Goal: Task Accomplishment & Management: Use online tool/utility

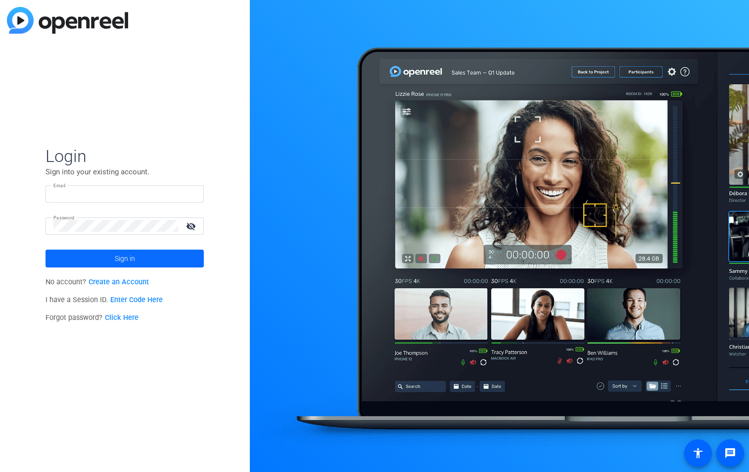
type input "[PERSON_NAME][EMAIL_ADDRESS][PERSON_NAME][DOMAIN_NAME]"
click at [138, 253] on span at bounding box center [125, 258] width 158 height 24
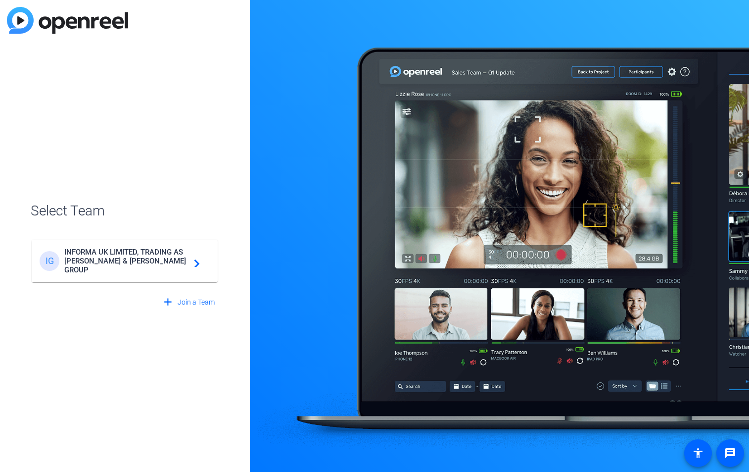
click at [120, 251] on div "IG INFORMA UK LIMITED, TRADING AS [PERSON_NAME] & [PERSON_NAME] GROUP navigate_…" at bounding box center [125, 260] width 170 height 27
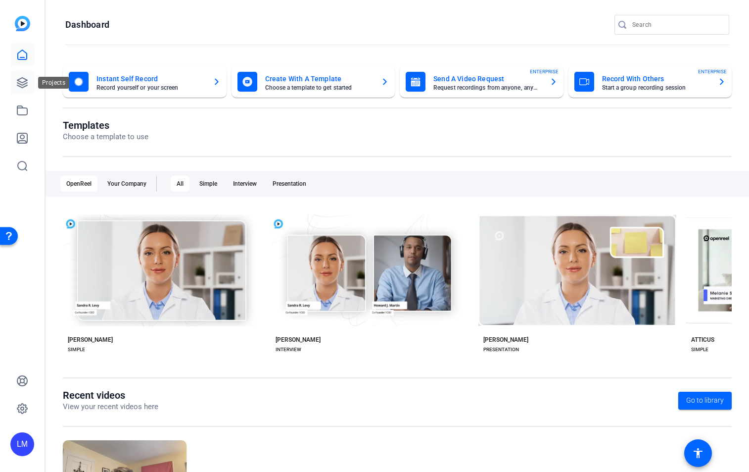
click at [22, 86] on icon at bounding box center [22, 83] width 12 height 12
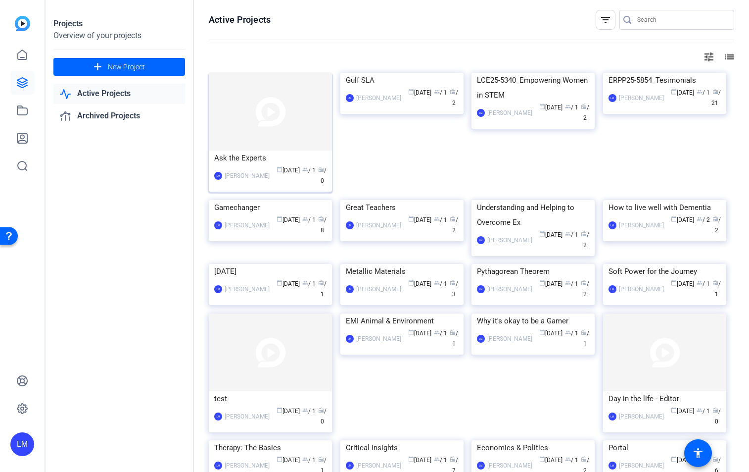
click at [250, 130] on img at bounding box center [270, 112] width 123 height 78
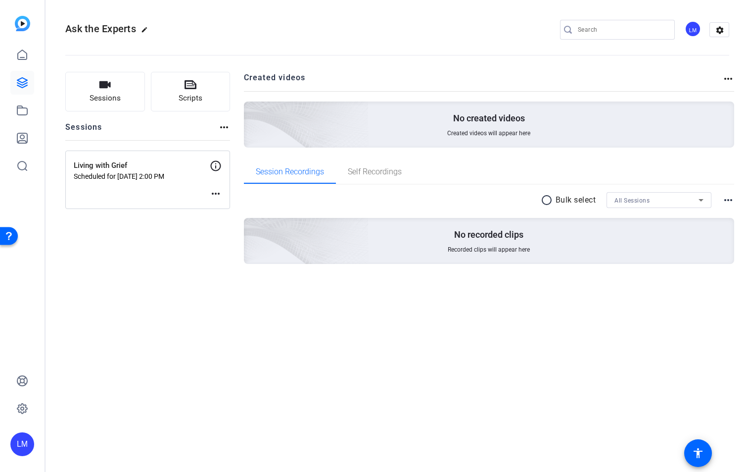
click at [174, 194] on div "Living with Grief Scheduled for Oct 06, 2025 @ 2:00 PM more_horiz" at bounding box center [147, 179] width 165 height 58
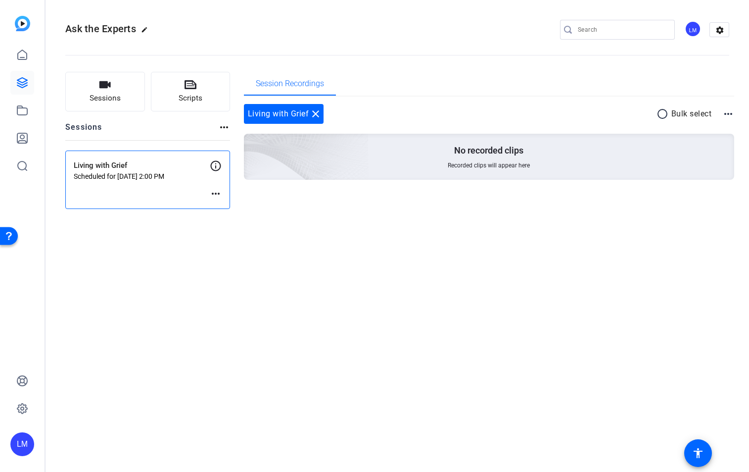
click at [218, 193] on mat-icon "more_horiz" at bounding box center [216, 194] width 12 height 12
click at [97, 189] on div at bounding box center [374, 236] width 749 height 472
click at [96, 200] on button "Enter Session" at bounding box center [100, 196] width 53 height 17
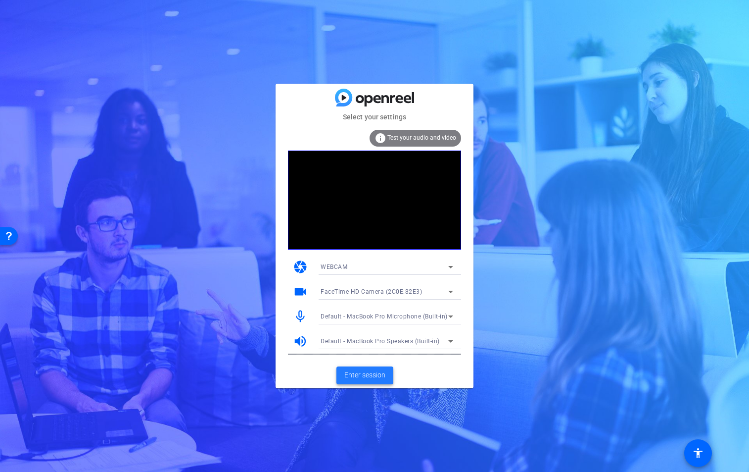
click at [370, 373] on span "Enter session" at bounding box center [364, 375] width 41 height 10
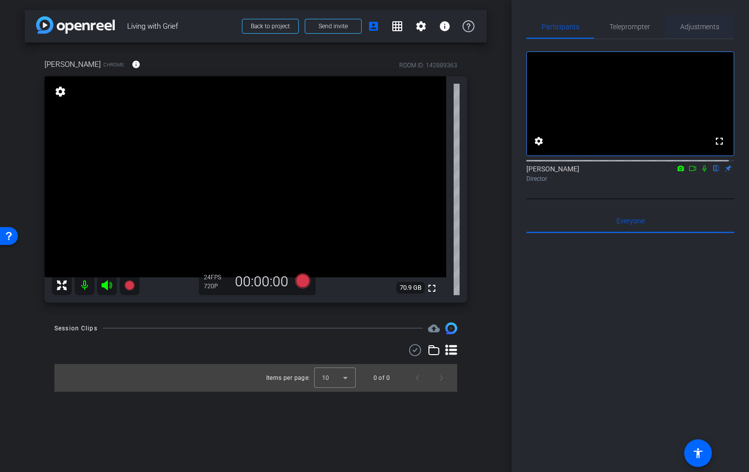
click at [695, 28] on span "Adjustments" at bounding box center [699, 26] width 39 height 7
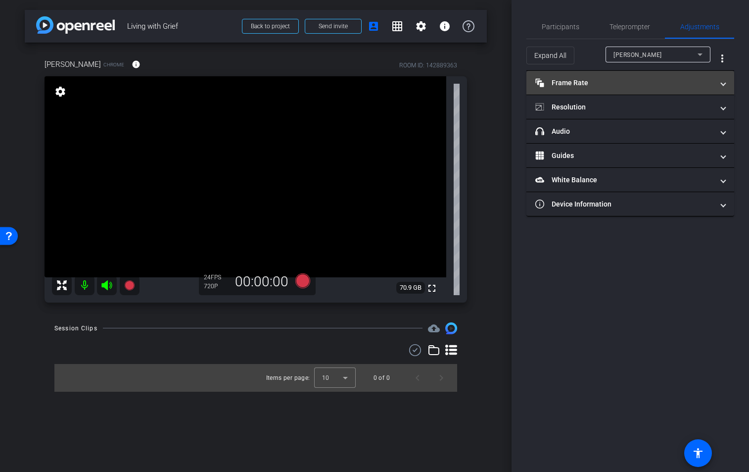
click at [707, 83] on mat-panel-title "Frame Rate Frame Rate" at bounding box center [624, 83] width 178 height 10
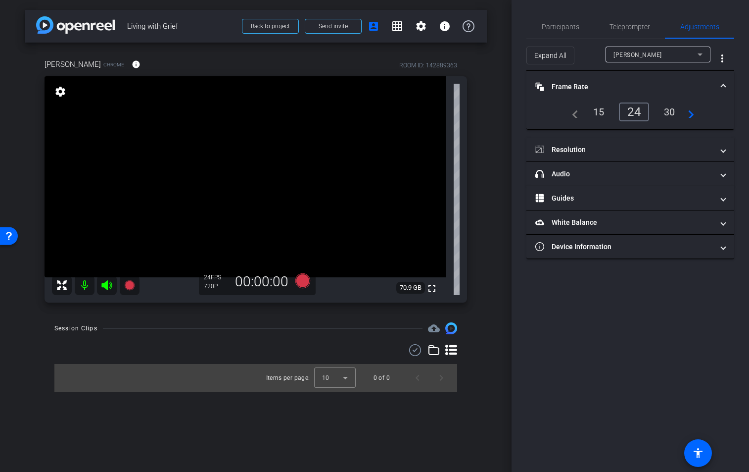
click at [707, 82] on mat-panel-title "Frame Rate Frame Rate" at bounding box center [624, 87] width 178 height 10
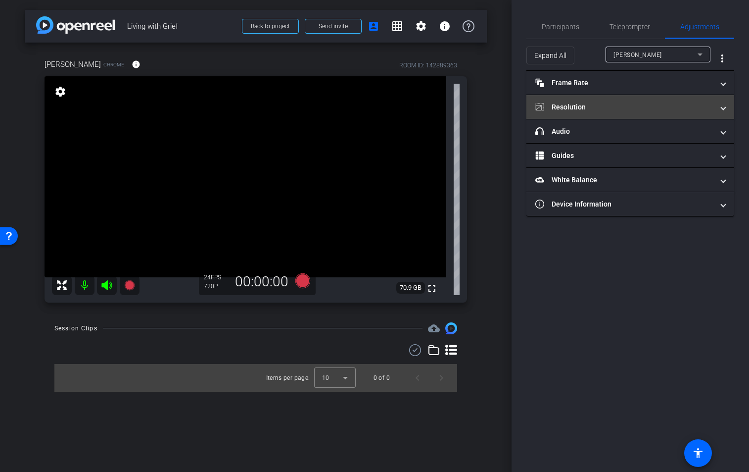
click at [703, 107] on mat-panel-title "Resolution" at bounding box center [624, 107] width 178 height 10
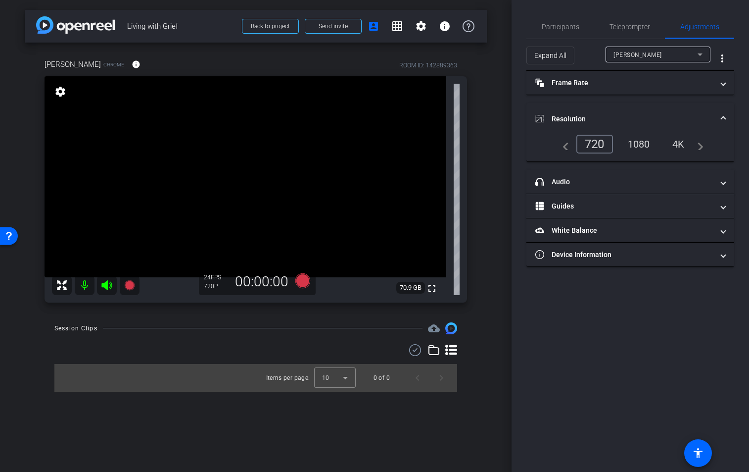
click at [646, 146] on div "1080" at bounding box center [639, 144] width 37 height 17
click at [723, 231] on span at bounding box center [723, 230] width 4 height 10
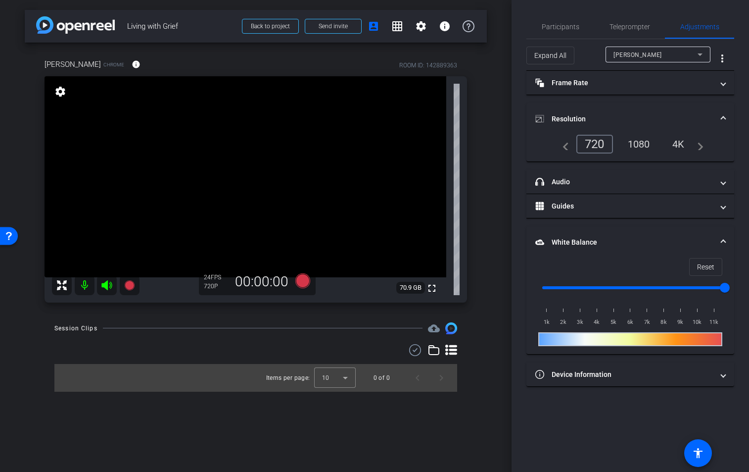
click at [723, 231] on mat-expansion-panel-header "White Balance White Balance" at bounding box center [630, 242] width 208 height 32
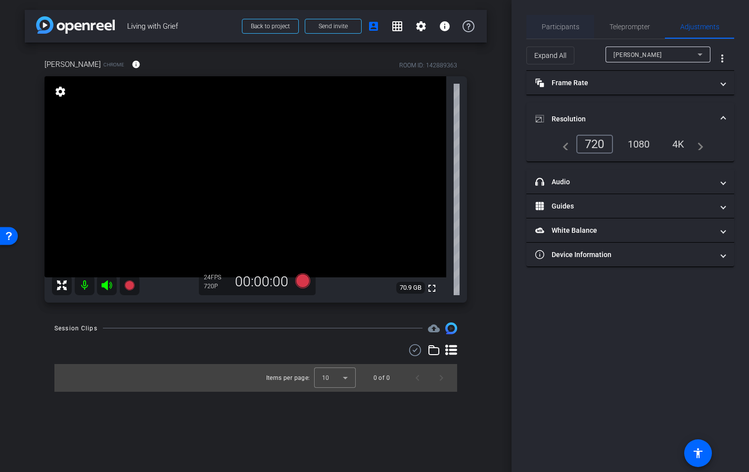
click at [567, 24] on span "Participants" at bounding box center [561, 26] width 38 height 7
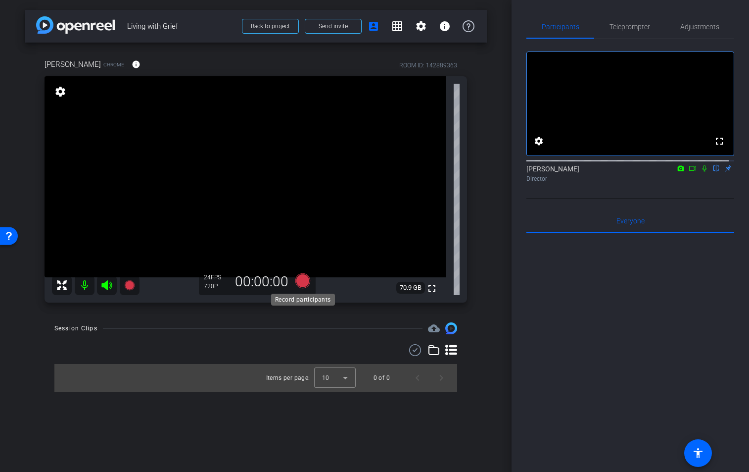
click at [302, 283] on icon at bounding box center [302, 280] width 15 height 15
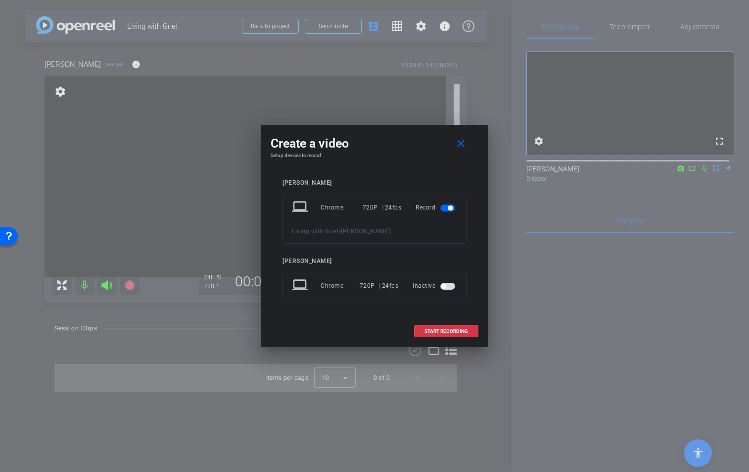
click at [453, 286] on span "button" at bounding box center [447, 286] width 15 height 7
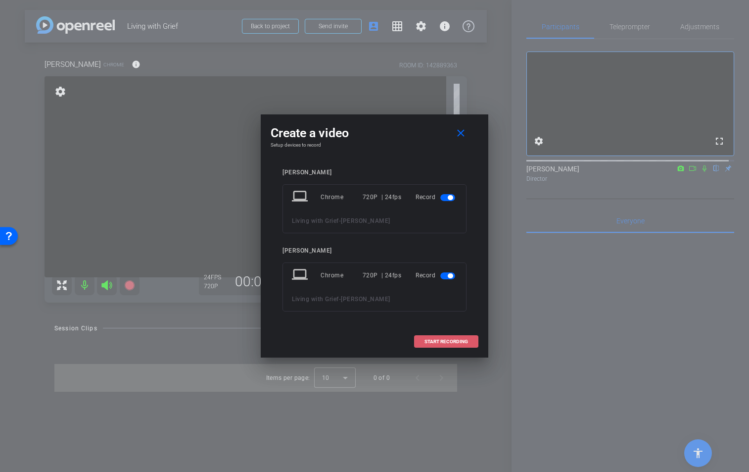
click at [446, 344] on span at bounding box center [446, 342] width 63 height 24
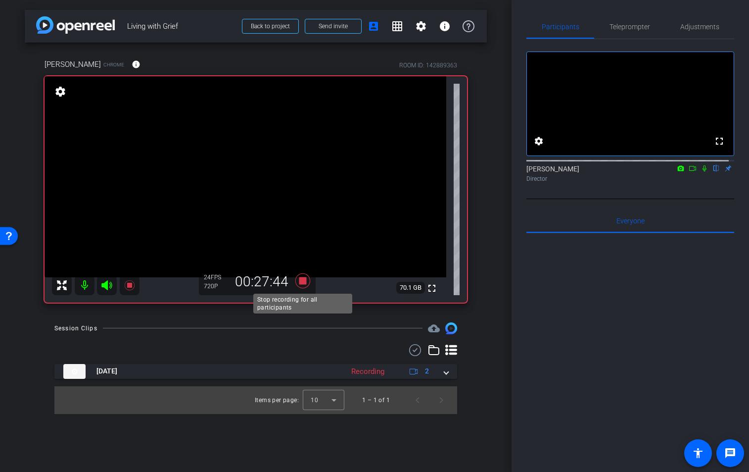
click at [304, 282] on icon at bounding box center [302, 280] width 15 height 15
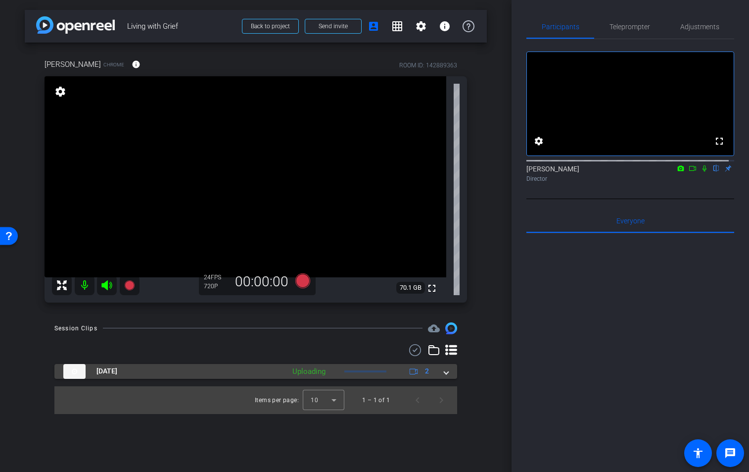
click at [448, 372] on span at bounding box center [446, 371] width 4 height 10
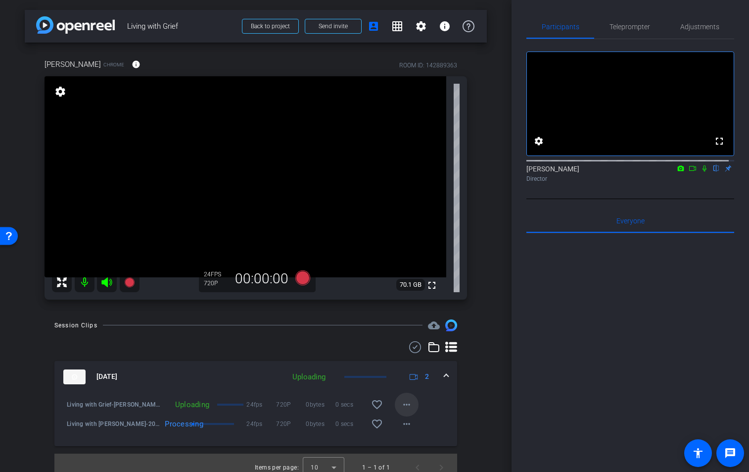
click at [404, 406] on mat-icon "more_horiz" at bounding box center [407, 404] width 12 height 12
drag, startPoint x: 463, startPoint y: 398, endPoint x: 456, endPoint y: 398, distance: 6.4
click at [462, 398] on div at bounding box center [374, 236] width 749 height 472
click at [408, 407] on span at bounding box center [407, 404] width 24 height 24
click at [439, 404] on div at bounding box center [374, 236] width 749 height 472
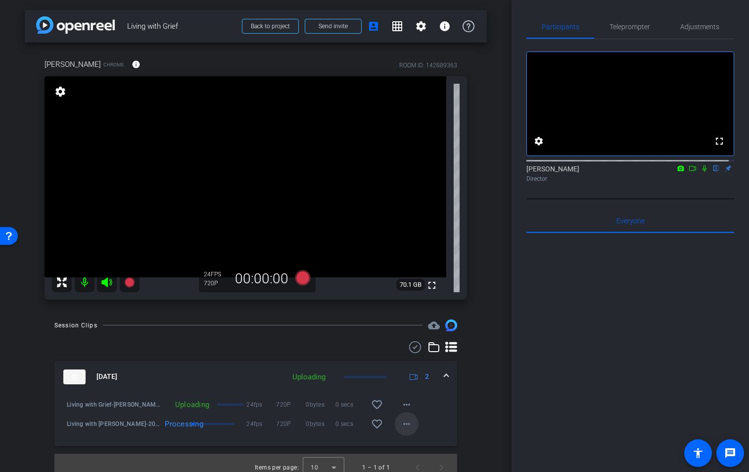
click at [409, 432] on span at bounding box center [407, 424] width 24 height 24
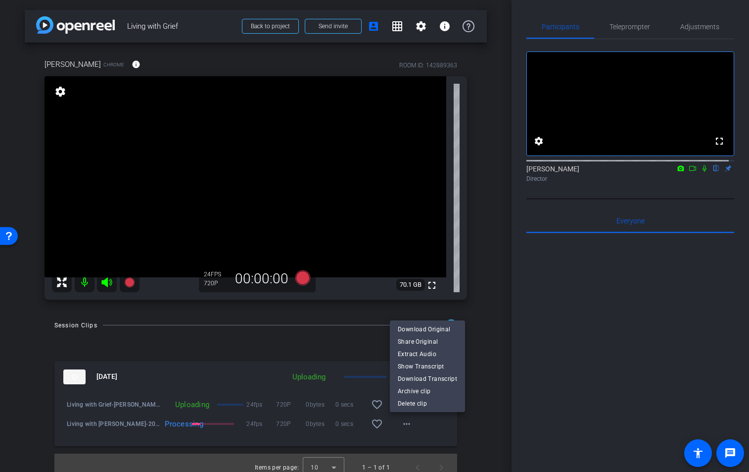
click at [443, 330] on span "Download Original" at bounding box center [427, 329] width 59 height 12
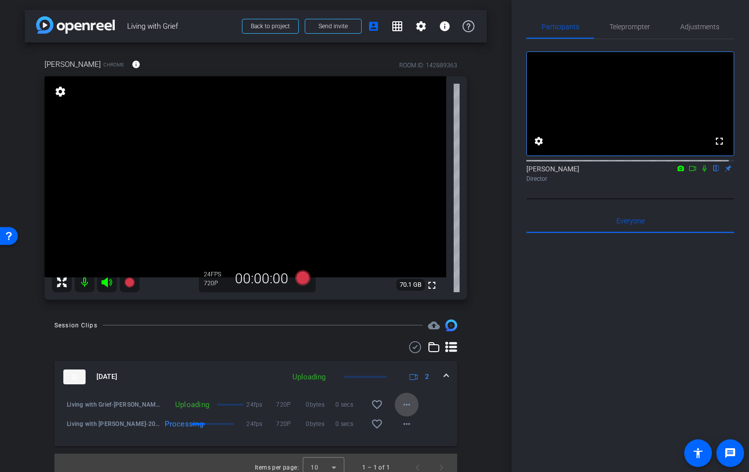
click at [401, 402] on mat-icon "more_horiz" at bounding box center [407, 404] width 12 height 12
click at [510, 403] on div at bounding box center [374, 236] width 749 height 472
click at [402, 404] on mat-icon "more_horiz" at bounding box center [407, 404] width 12 height 12
click at [473, 393] on div at bounding box center [374, 236] width 749 height 472
click at [401, 409] on mat-icon "more_horiz" at bounding box center [407, 404] width 12 height 12
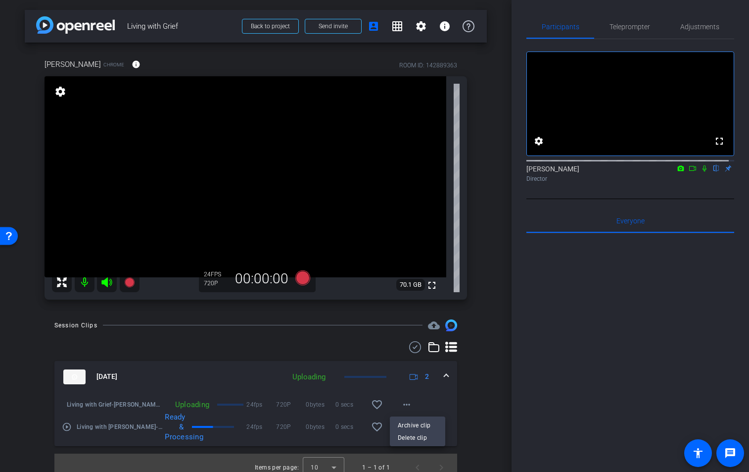
click at [467, 390] on div at bounding box center [374, 236] width 749 height 472
click at [367, 382] on mat-panel-description "Uploading 2" at bounding box center [361, 376] width 149 height 15
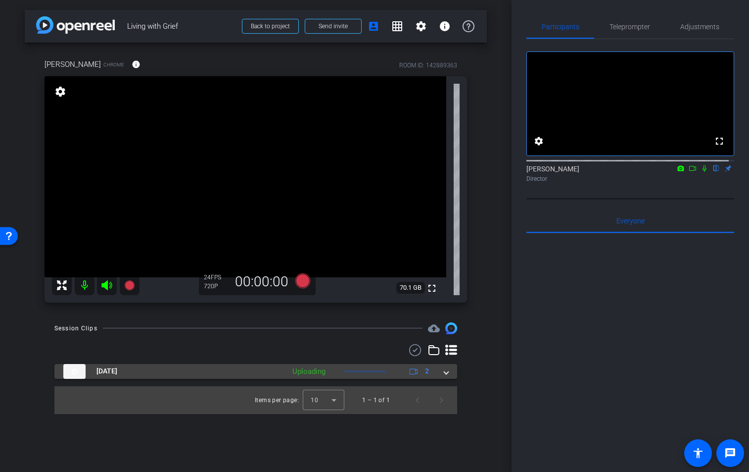
click at [377, 371] on div at bounding box center [365, 371] width 42 height 2
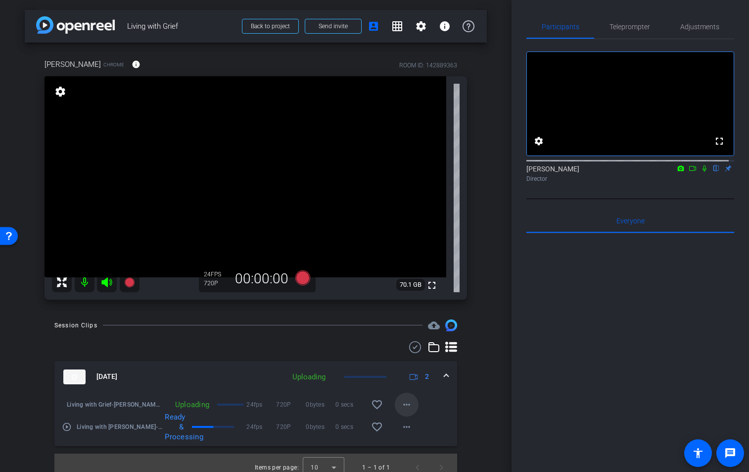
click at [410, 403] on span at bounding box center [407, 404] width 24 height 24
click at [410, 403] on div at bounding box center [374, 236] width 749 height 472
click at [407, 409] on mat-icon "more_horiz" at bounding box center [407, 404] width 12 height 12
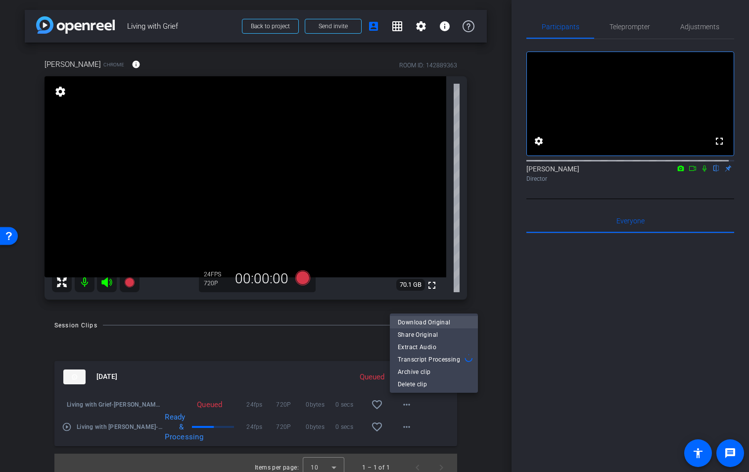
click at [452, 325] on span "Download Original" at bounding box center [434, 322] width 72 height 12
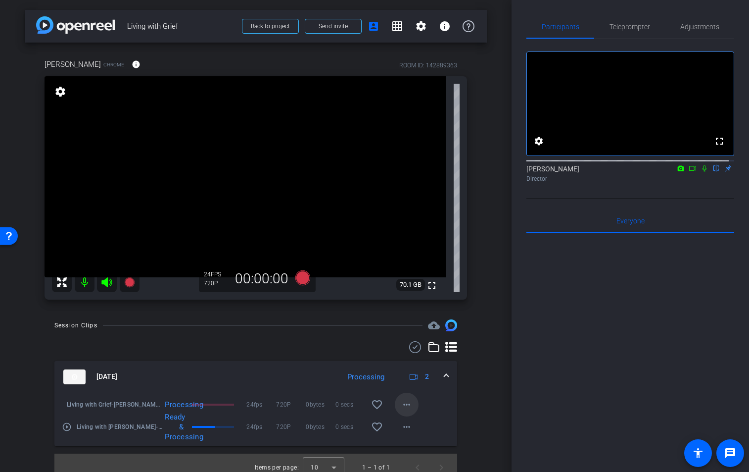
click at [406, 405] on mat-icon "more_horiz" at bounding box center [407, 404] width 12 height 12
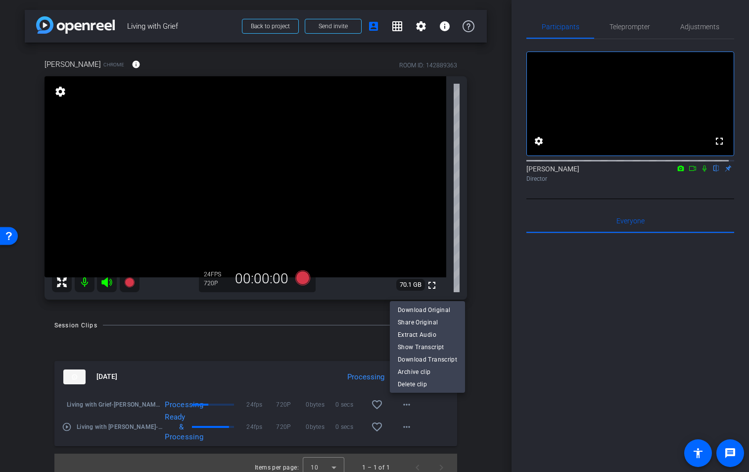
click at [473, 81] on div at bounding box center [374, 236] width 749 height 472
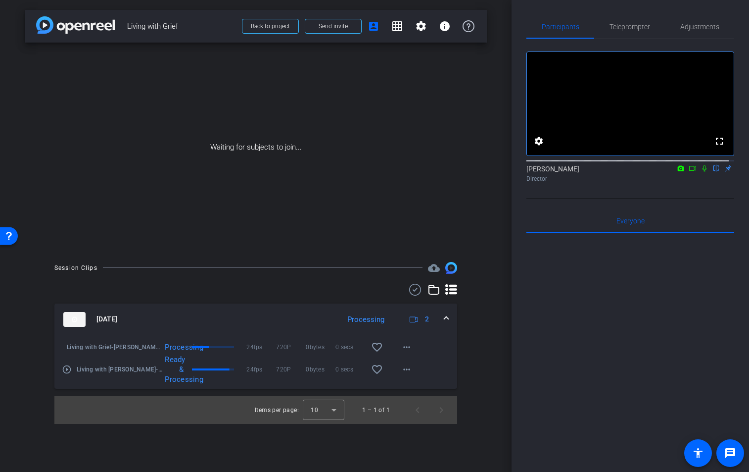
click at [689, 172] on icon at bounding box center [693, 168] width 8 height 7
click at [713, 172] on icon at bounding box center [717, 168] width 8 height 7
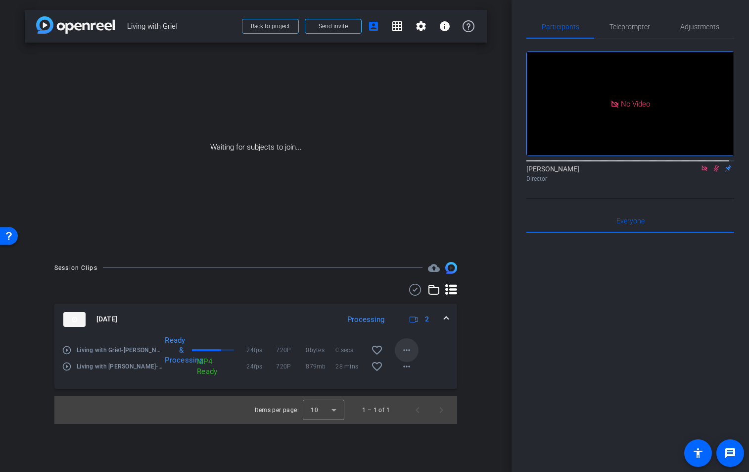
click at [414, 348] on span at bounding box center [407, 350] width 24 height 24
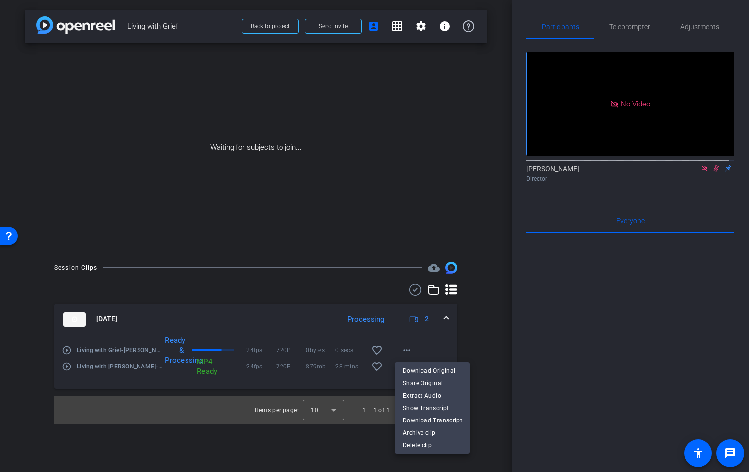
click at [463, 345] on div at bounding box center [374, 236] width 749 height 472
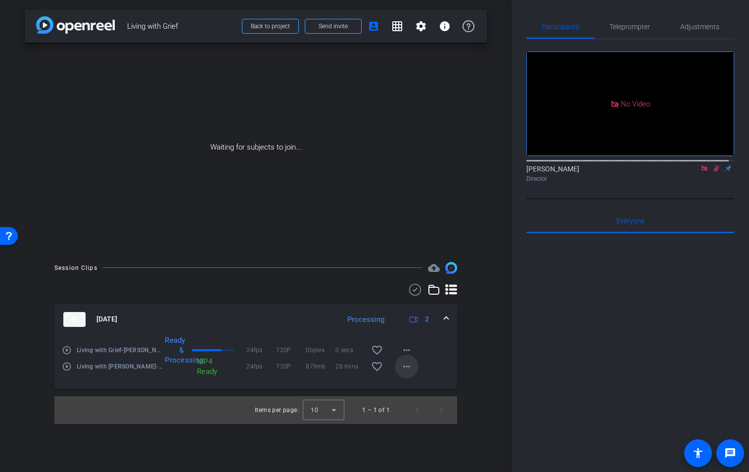
click at [407, 366] on mat-icon "more_horiz" at bounding box center [407, 366] width 12 height 12
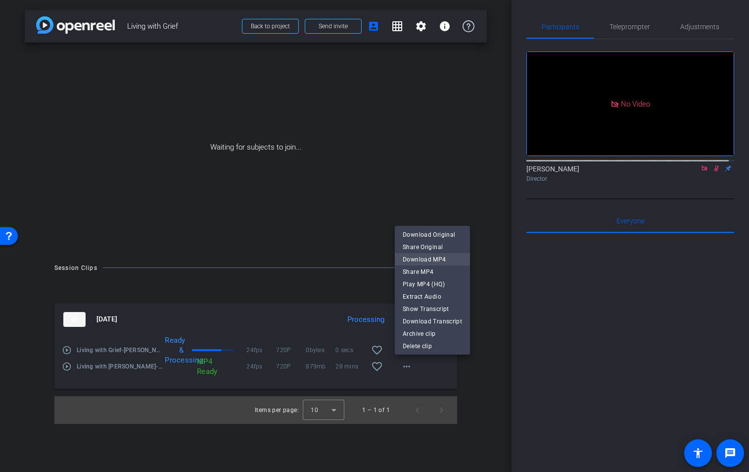
click at [420, 259] on span "Download MP4" at bounding box center [432, 259] width 59 height 12
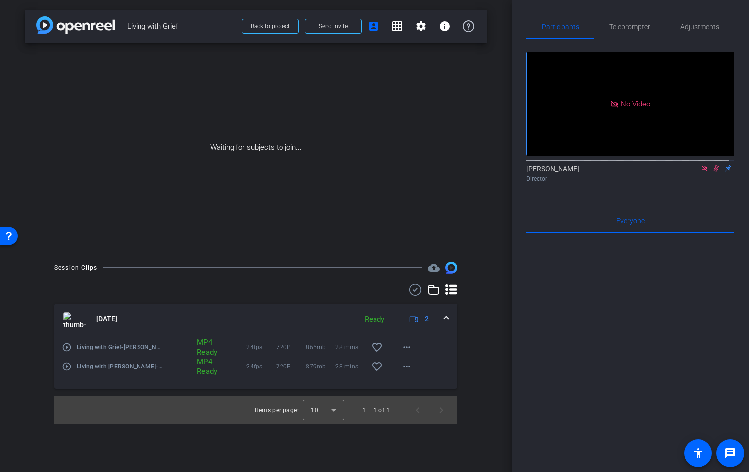
click at [488, 354] on div "arrow_back Living with Grief Back to project Send invite account_box grid_on se…" at bounding box center [256, 236] width 512 height 472
click at [407, 344] on mat-icon "more_horiz" at bounding box center [407, 347] width 12 height 12
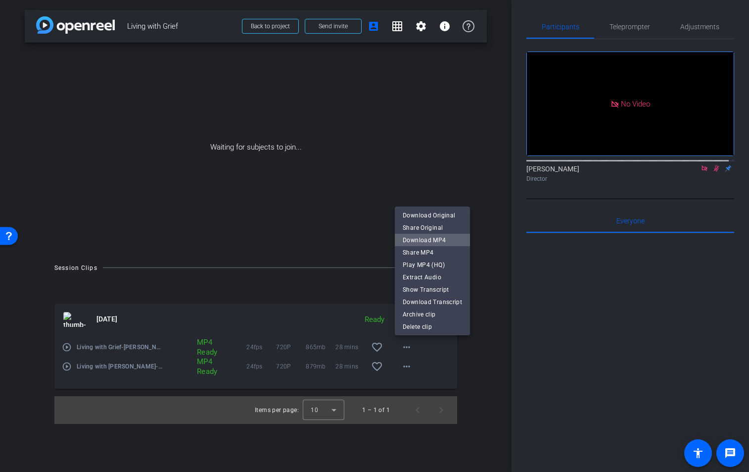
click at [441, 239] on span "Download MP4" at bounding box center [432, 240] width 59 height 12
